Goal: Task Accomplishment & Management: Manage account settings

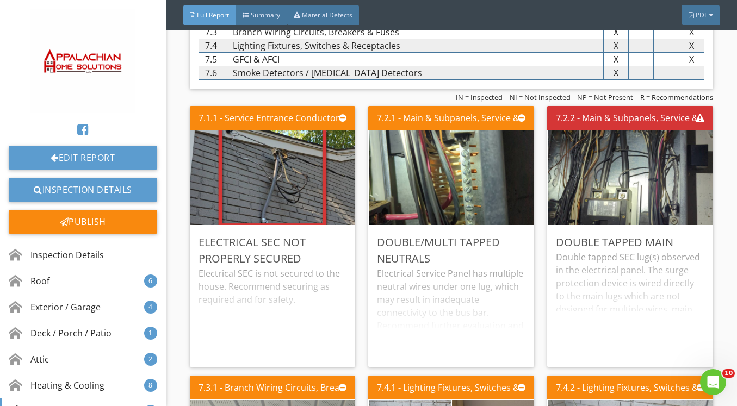
scroll to position [4551, 0]
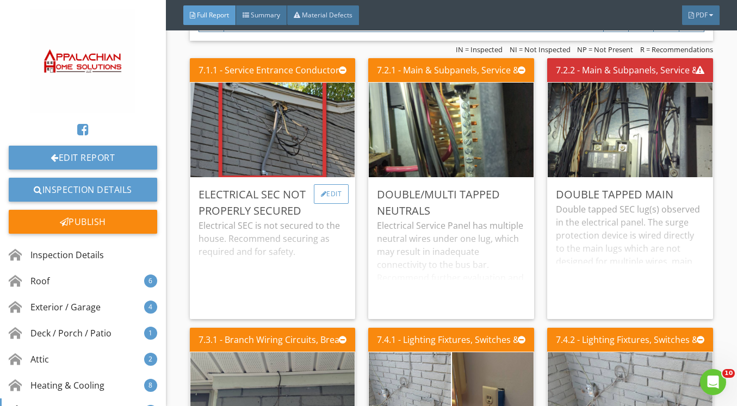
click at [326, 189] on div "Edit" at bounding box center [331, 194] width 35 height 20
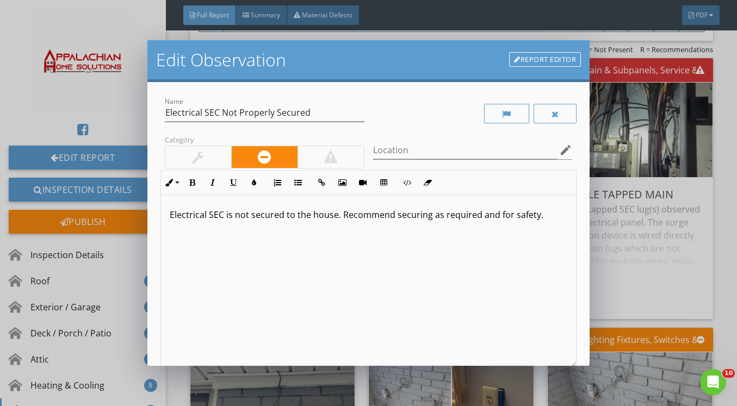
click at [334, 158] on div at bounding box center [331, 157] width 66 height 22
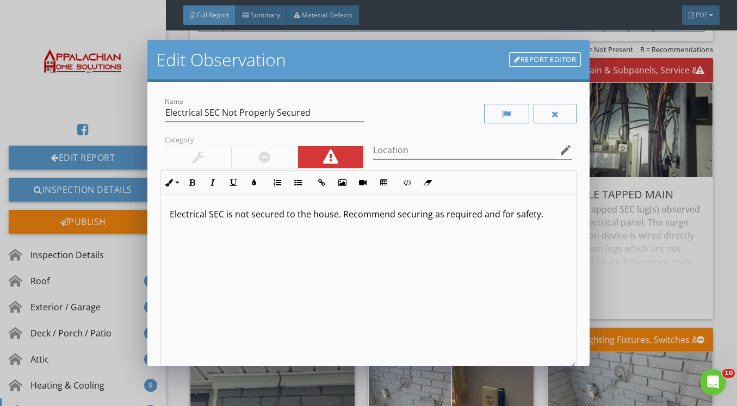
scroll to position [106, 0]
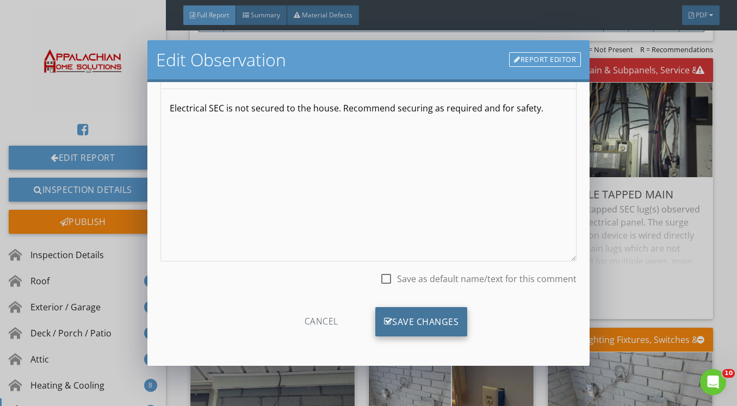
click at [405, 321] on div "Save Changes" at bounding box center [421, 321] width 92 height 29
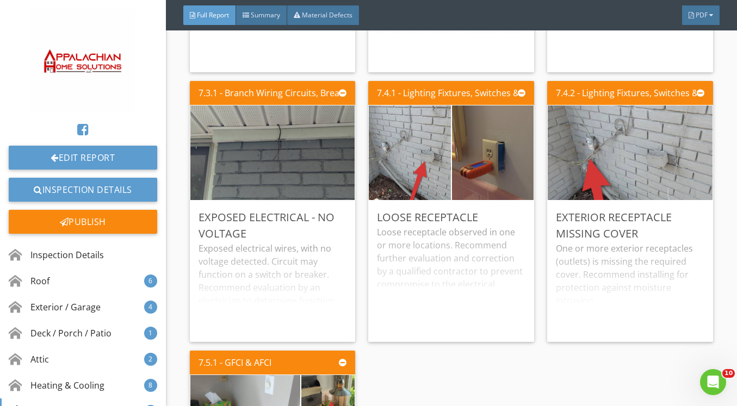
scroll to position [4801, 0]
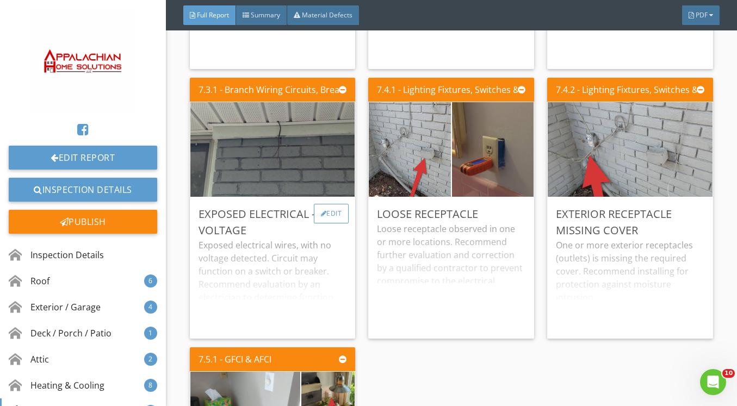
click at [336, 210] on div "Edit" at bounding box center [331, 214] width 35 height 20
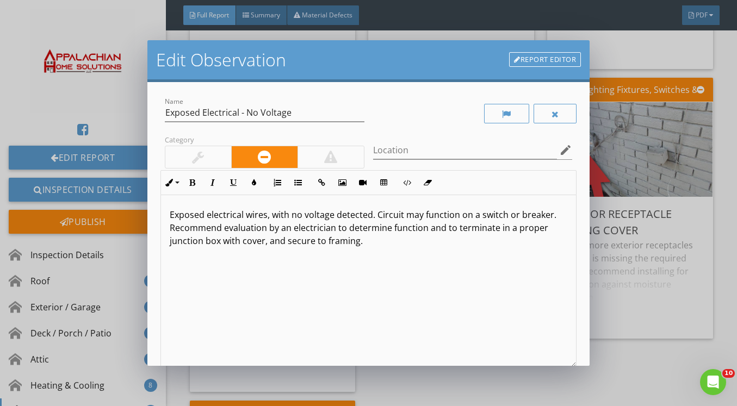
click at [218, 154] on div at bounding box center [198, 157] width 66 height 22
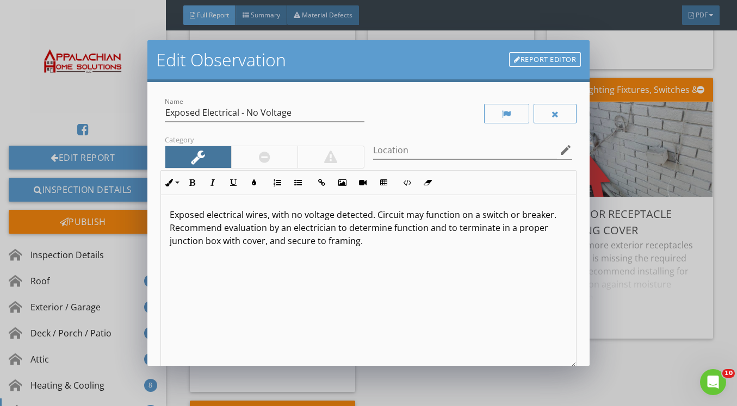
scroll to position [106, 0]
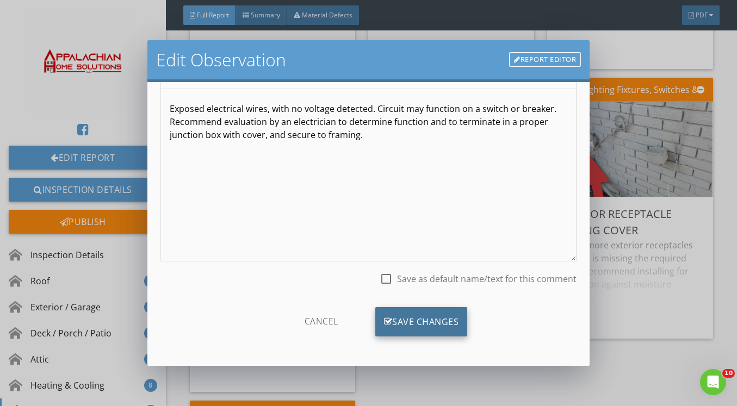
click at [389, 313] on div "Save Changes" at bounding box center [421, 321] width 92 height 29
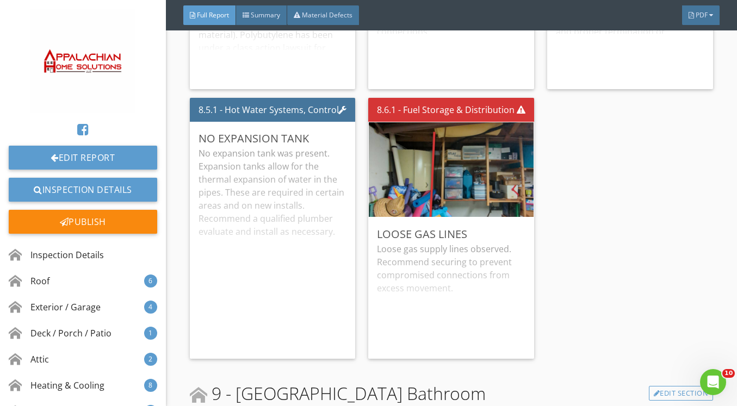
scroll to position [5848, 0]
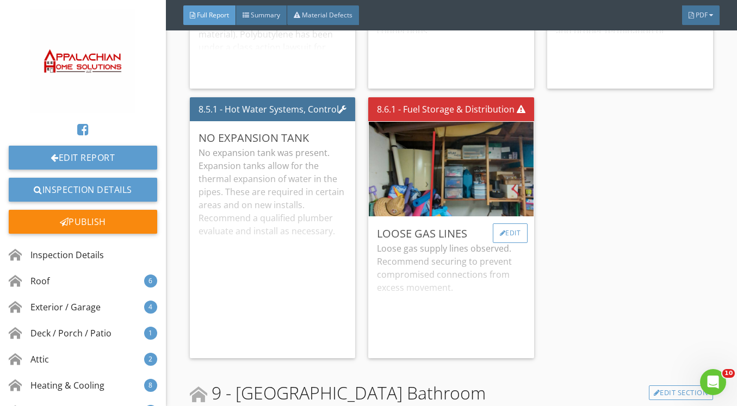
click at [502, 230] on div "Edit" at bounding box center [510, 234] width 35 height 20
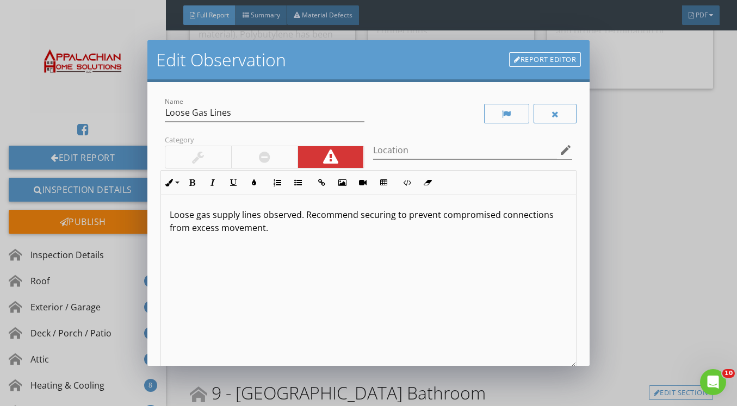
click at [276, 157] on div at bounding box center [264, 157] width 66 height 22
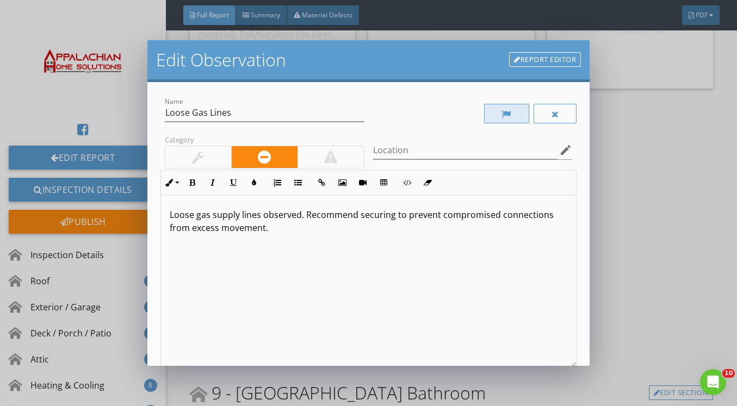
click at [491, 116] on div at bounding box center [506, 114] width 45 height 20
click at [491, 116] on div at bounding box center [507, 114] width 44 height 20
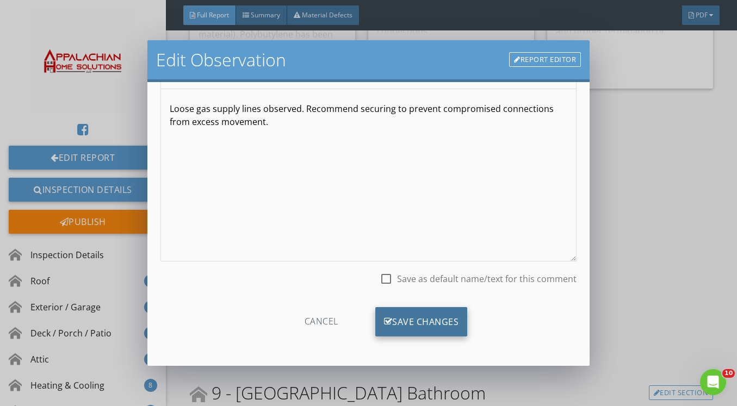
click at [434, 336] on div "Save Changes" at bounding box center [421, 321] width 92 height 29
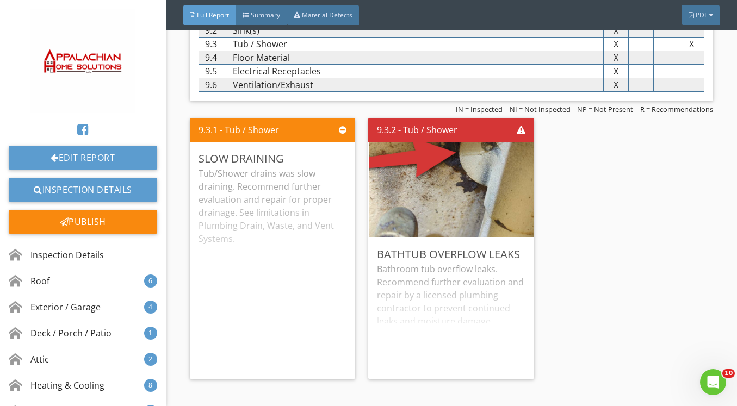
scroll to position [6302, 0]
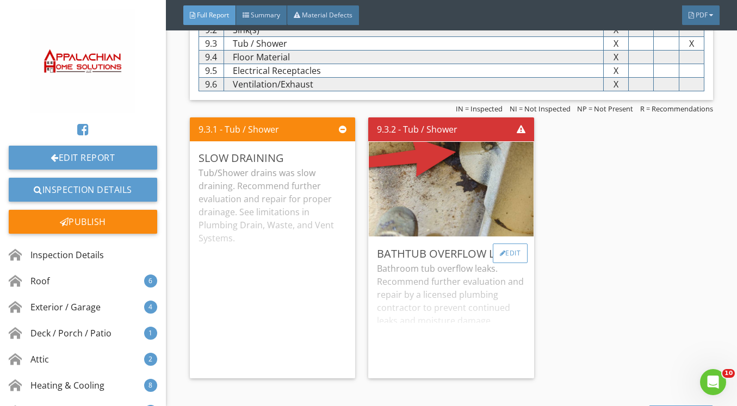
click at [501, 251] on div "Edit" at bounding box center [510, 254] width 35 height 20
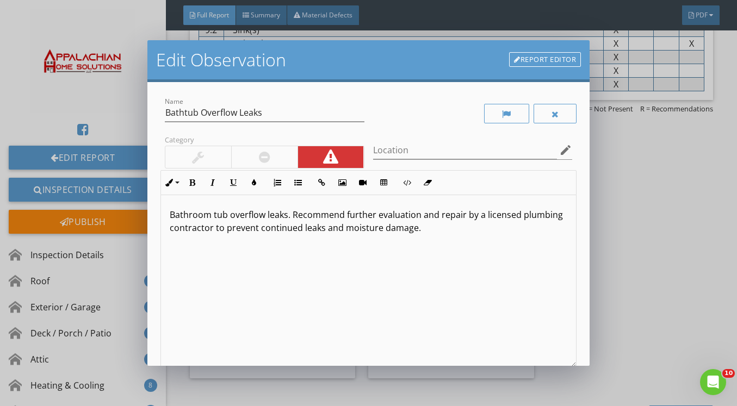
scroll to position [106, 0]
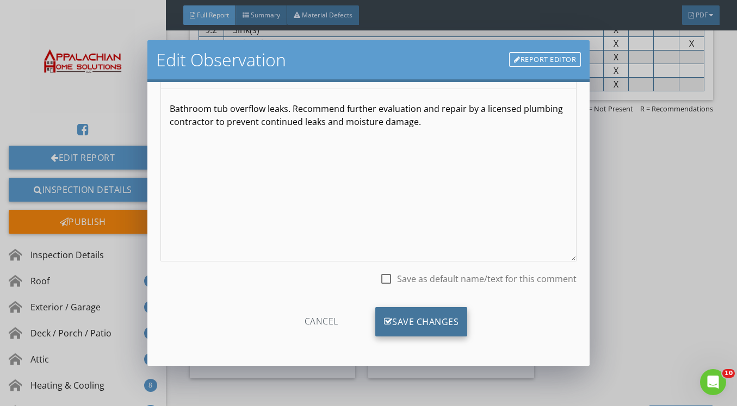
click at [425, 314] on div "Save Changes" at bounding box center [421, 321] width 92 height 29
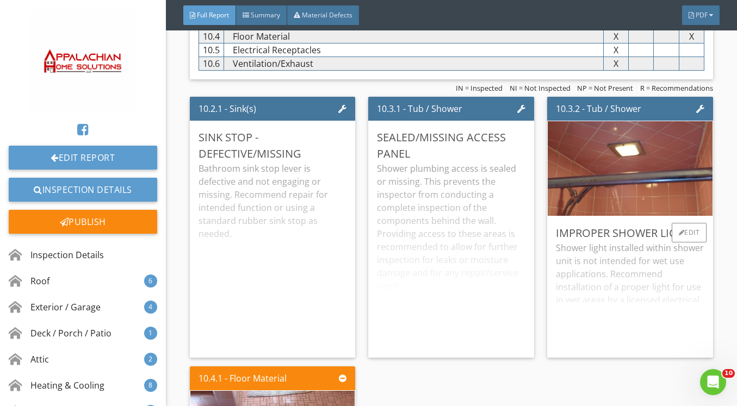
scroll to position [6800, 0]
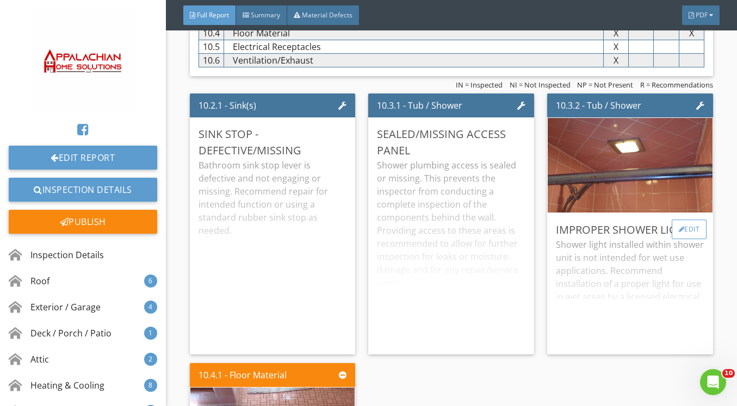
click at [681, 230] on div "Edit" at bounding box center [689, 230] width 35 height 20
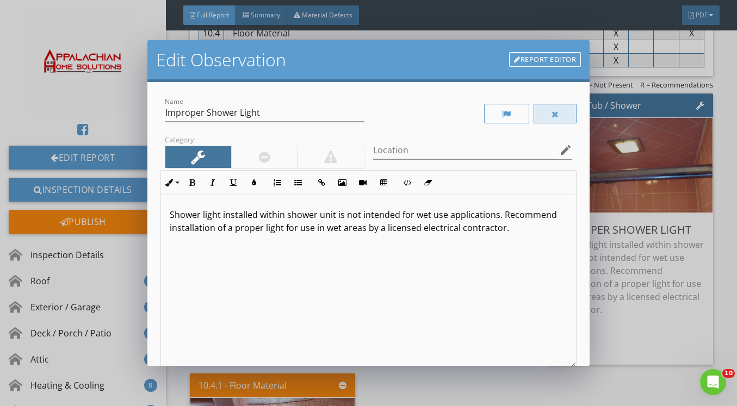
click at [557, 112] on div at bounding box center [556, 114] width 44 height 20
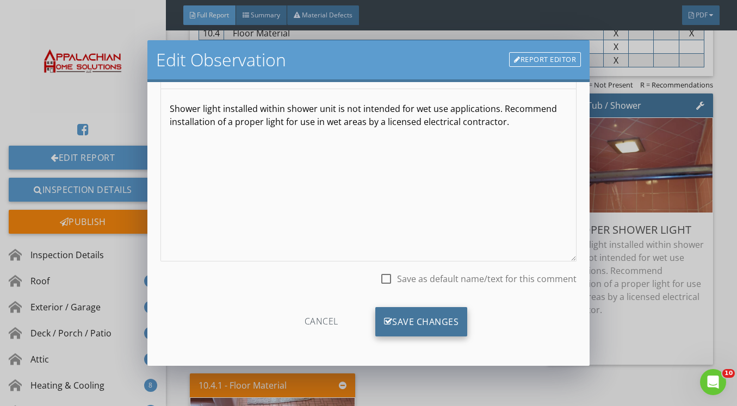
click at [431, 325] on div "Save Changes" at bounding box center [421, 321] width 92 height 29
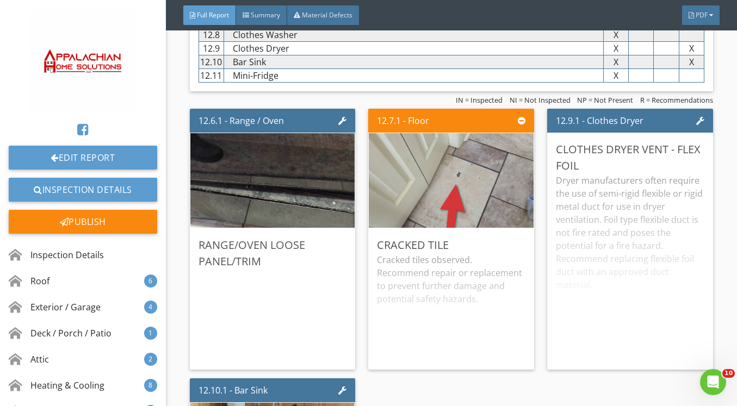
scroll to position [7787, 0]
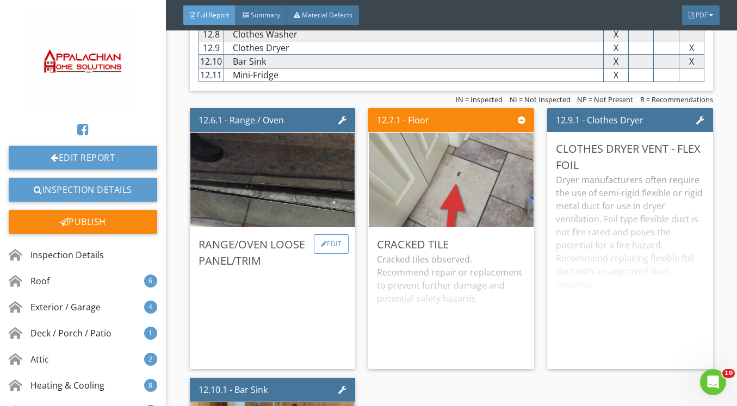
click at [328, 247] on div "Edit" at bounding box center [331, 244] width 35 height 20
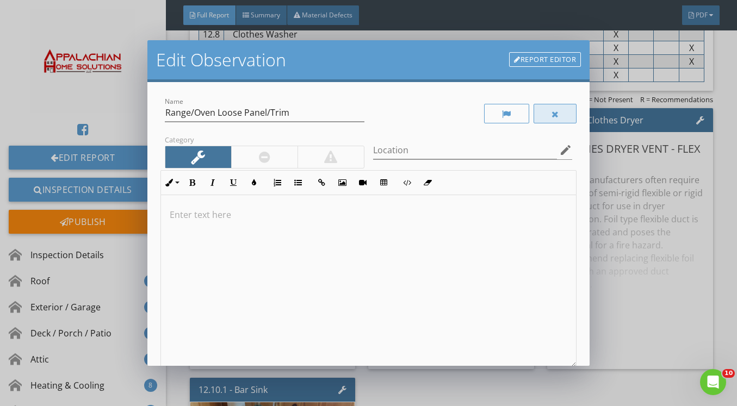
click at [552, 113] on div at bounding box center [556, 114] width 8 height 9
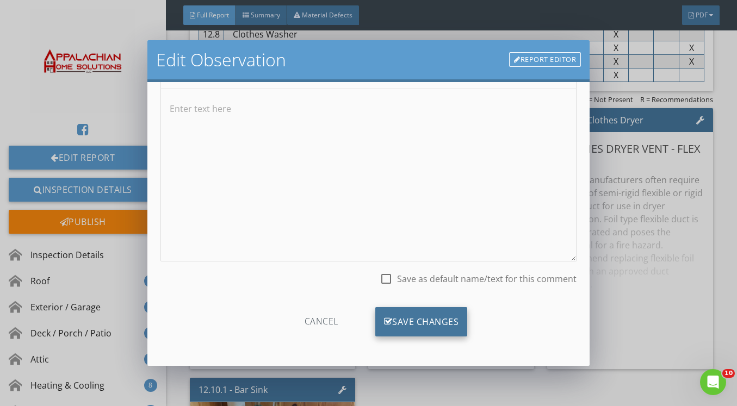
click at [423, 329] on div "Save Changes" at bounding box center [421, 321] width 92 height 29
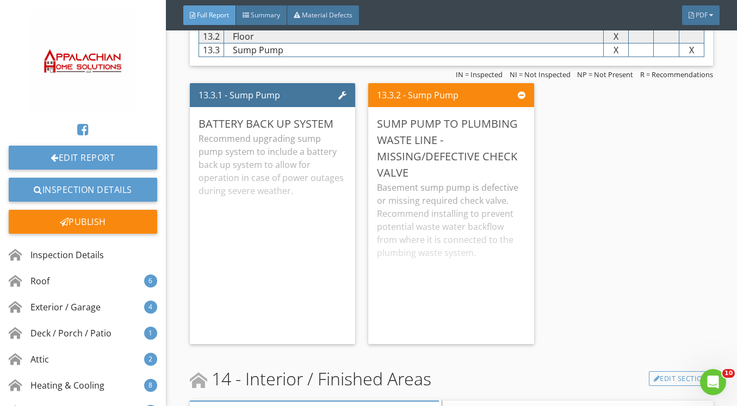
scroll to position [8246, 0]
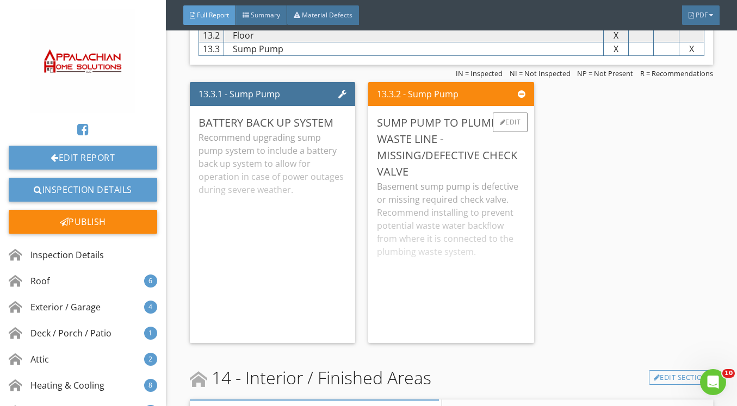
click at [443, 149] on div "Sump Pump to Plumbing Waste Line - Missing/Defective Check Valve" at bounding box center [451, 147] width 149 height 65
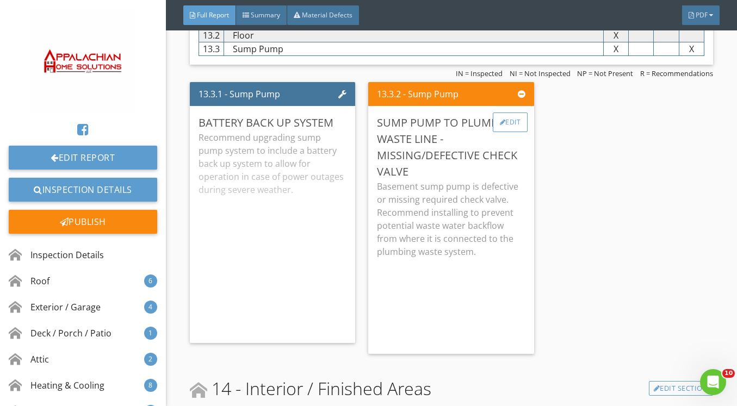
click at [501, 116] on div "Edit" at bounding box center [510, 123] width 35 height 20
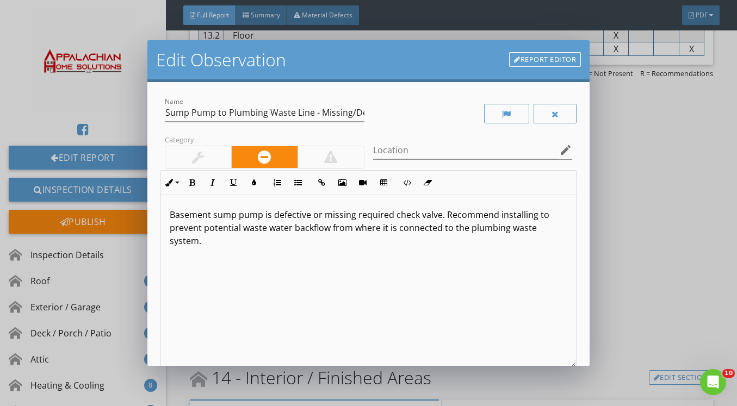
click at [320, 215] on p "Basement sump pump is defective or missing required check valve. Recommend inst…" at bounding box center [369, 227] width 398 height 39
click at [528, 229] on p "Basement sump pump is missing required check valve. Recommend installing to pre…" at bounding box center [369, 221] width 398 height 26
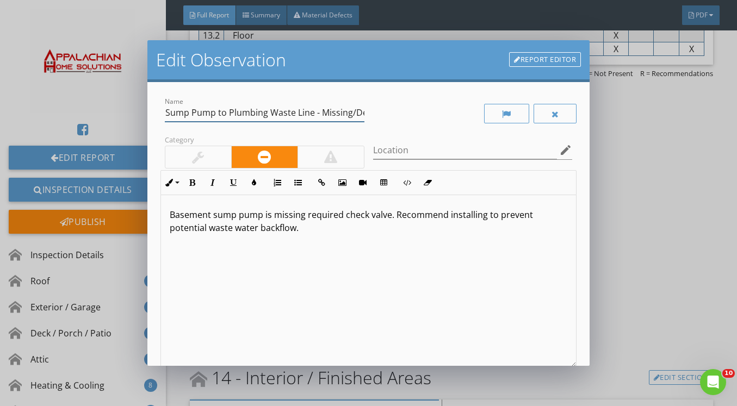
click at [329, 118] on input "Sump Pump to Plumbing Waste Line - Missing/Defective Check Valve" at bounding box center [265, 113] width 200 height 18
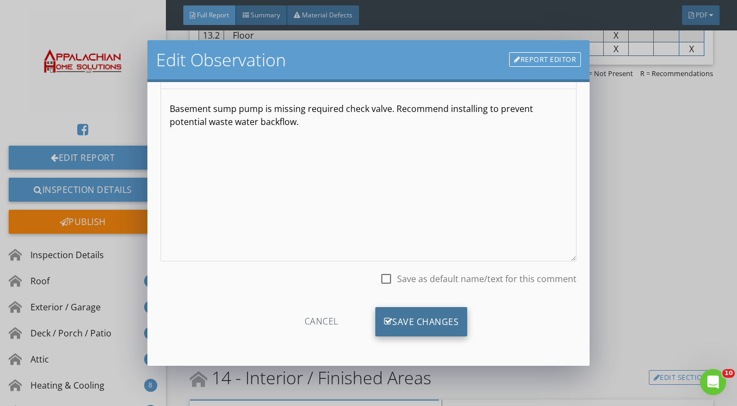
type input "Missing Check Valve"
click at [411, 318] on div "Save Changes" at bounding box center [421, 321] width 92 height 29
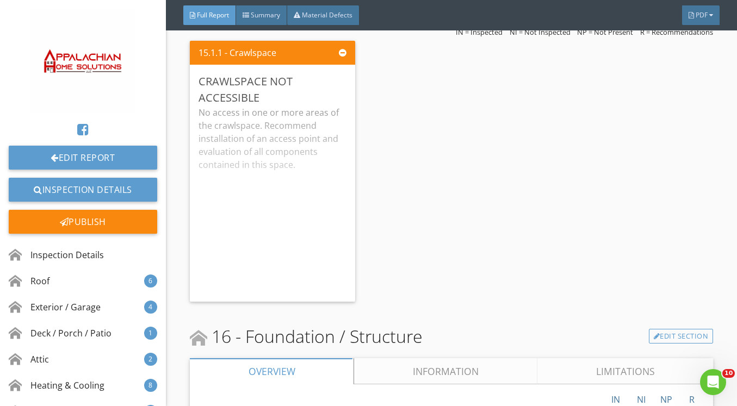
scroll to position [9195, 0]
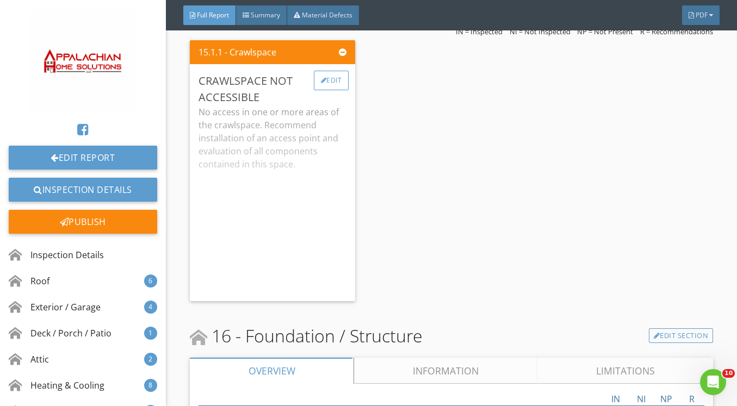
click at [337, 88] on div "Edit" at bounding box center [331, 81] width 35 height 20
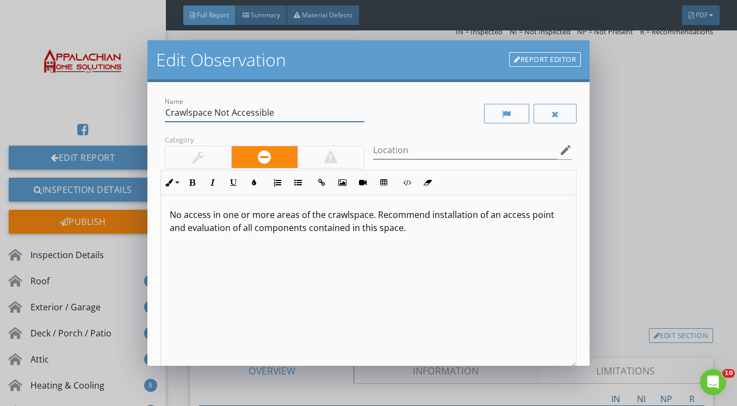
click at [290, 115] on input "Crawlspace Not Accessible" at bounding box center [265, 113] width 200 height 18
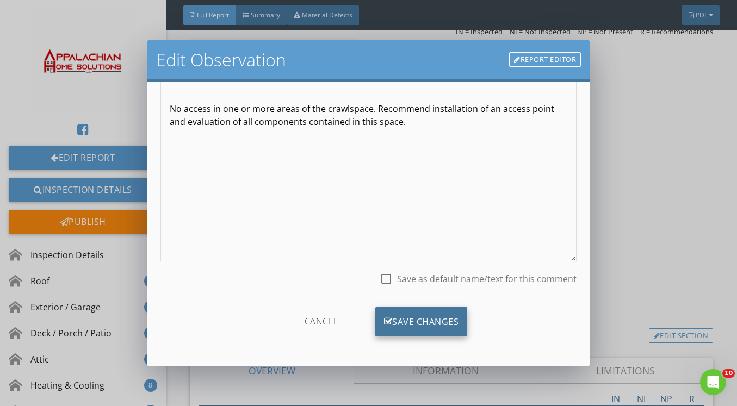
type input "Crawlspace Not Accessible/Not Inspected"
click at [439, 324] on div "Save Changes" at bounding box center [421, 321] width 92 height 29
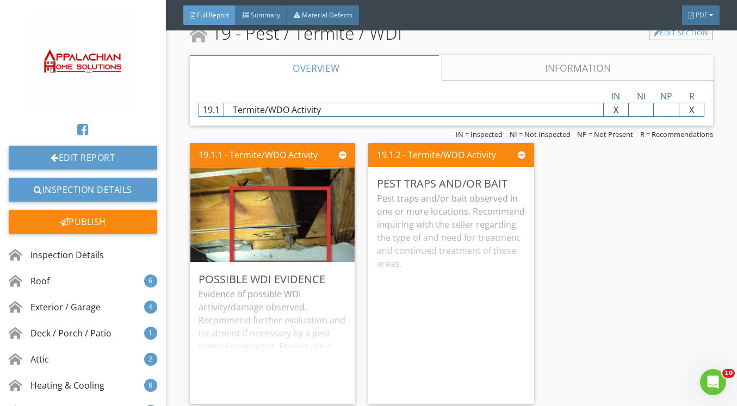
scroll to position [10835, 0]
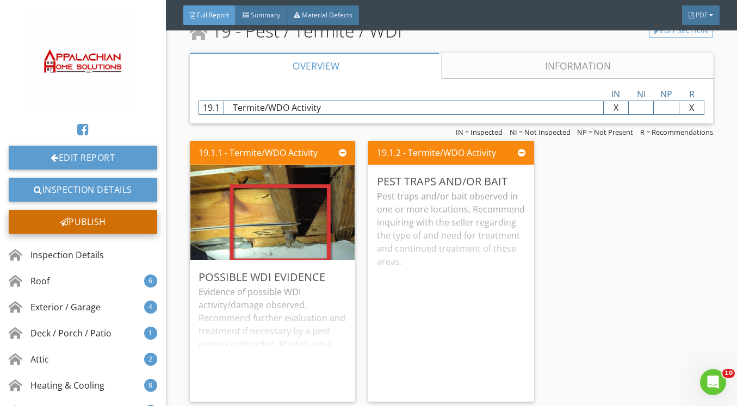
click at [109, 219] on div "Publish" at bounding box center [83, 222] width 149 height 24
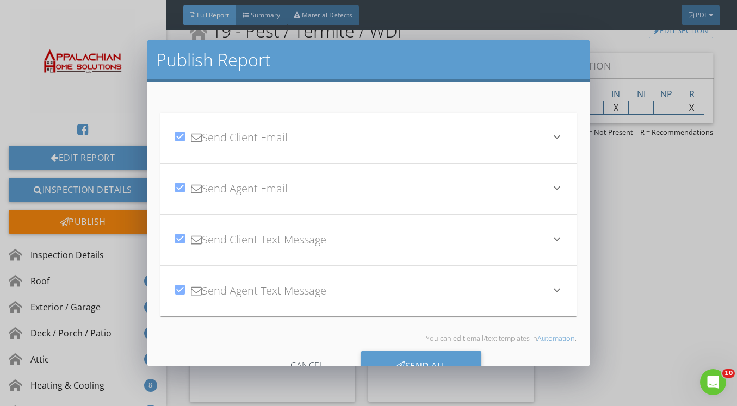
scroll to position [35, 0]
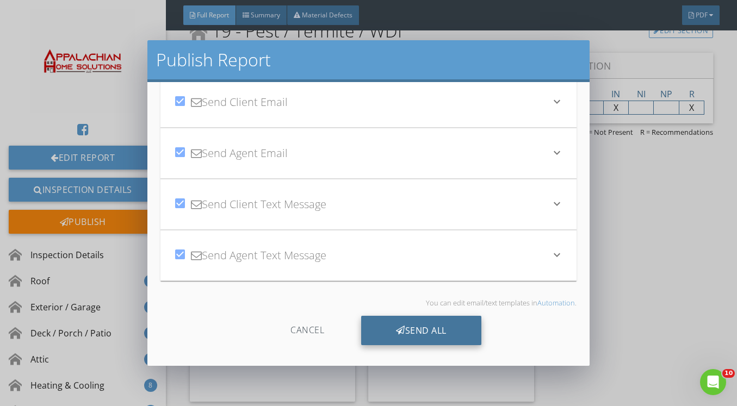
click at [436, 330] on div "Send All" at bounding box center [421, 330] width 120 height 29
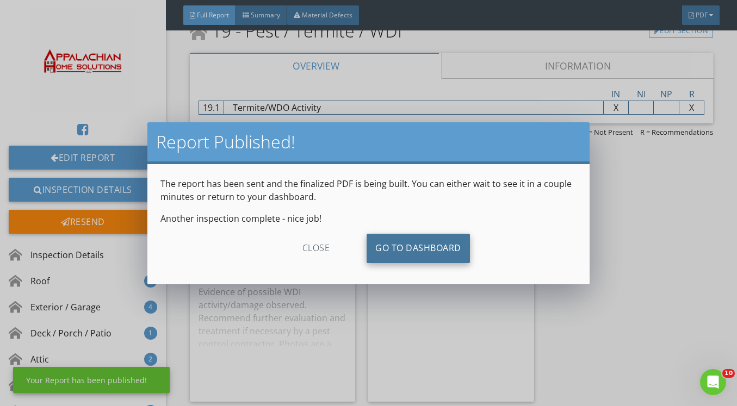
click at [440, 247] on link "Go To Dashboard" at bounding box center [418, 248] width 103 height 29
